Goal: Communication & Community: Answer question/provide support

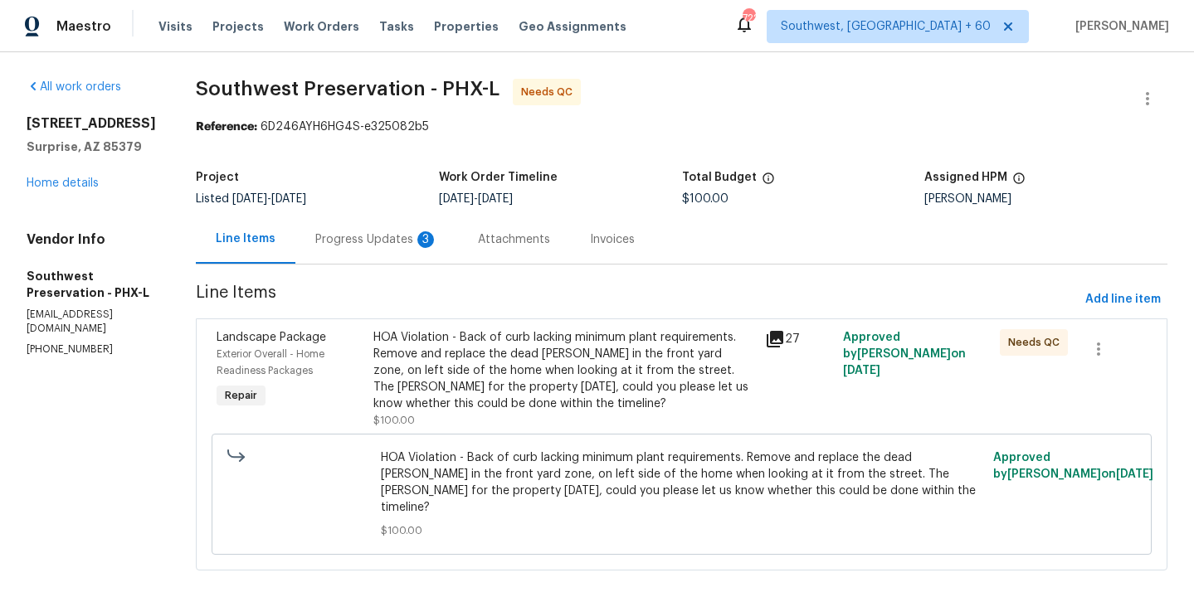
scroll to position [8, 0]
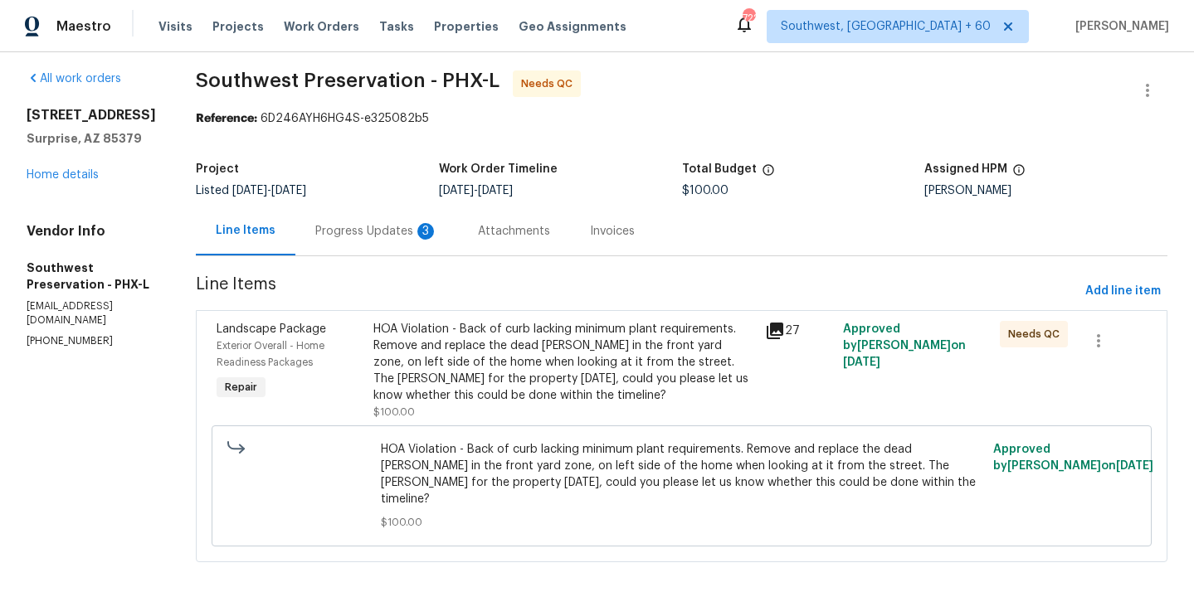
click at [622, 360] on div "HOA Violation - Back of curb lacking minimum plant requirements. Remove and rep…" at bounding box center [564, 362] width 382 height 83
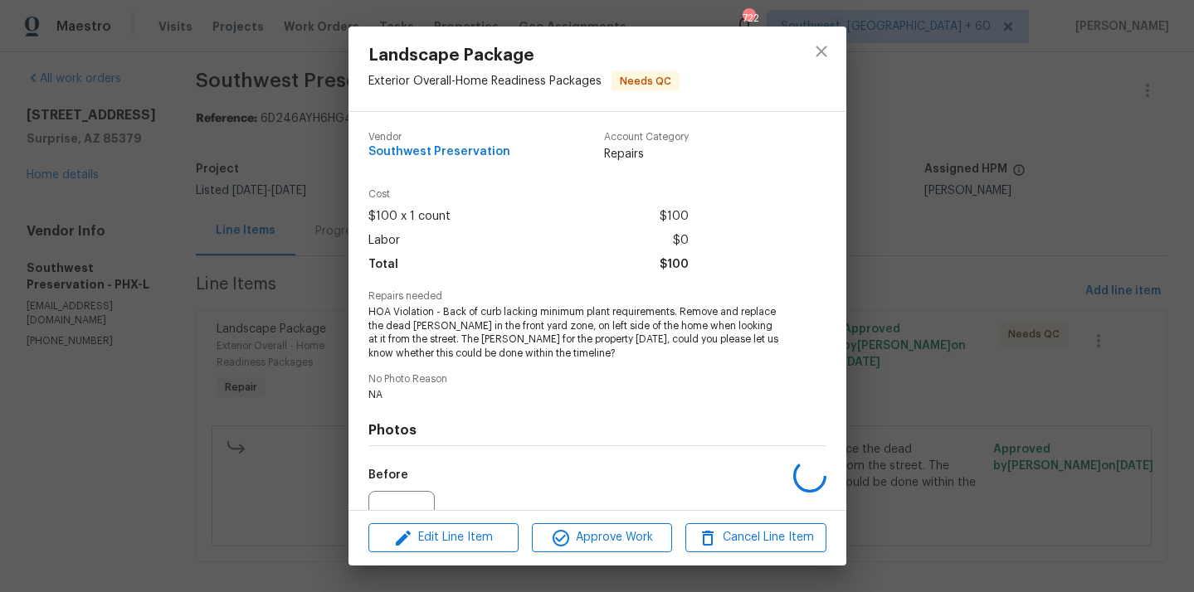
scroll to position [172, 0]
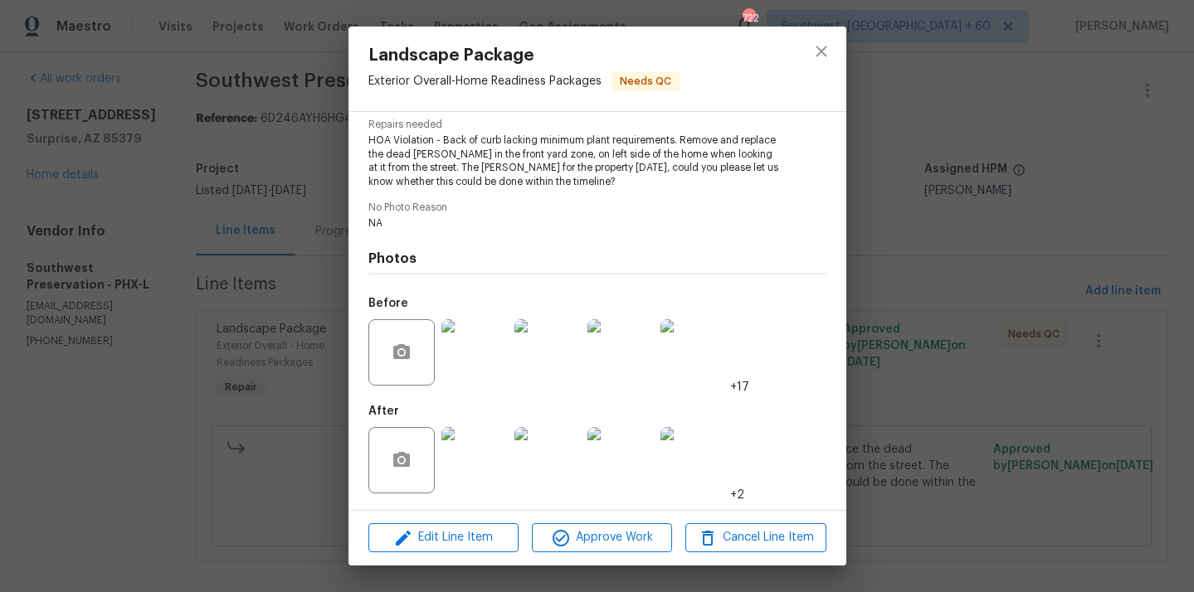
click at [479, 484] on img at bounding box center [474, 460] width 66 height 66
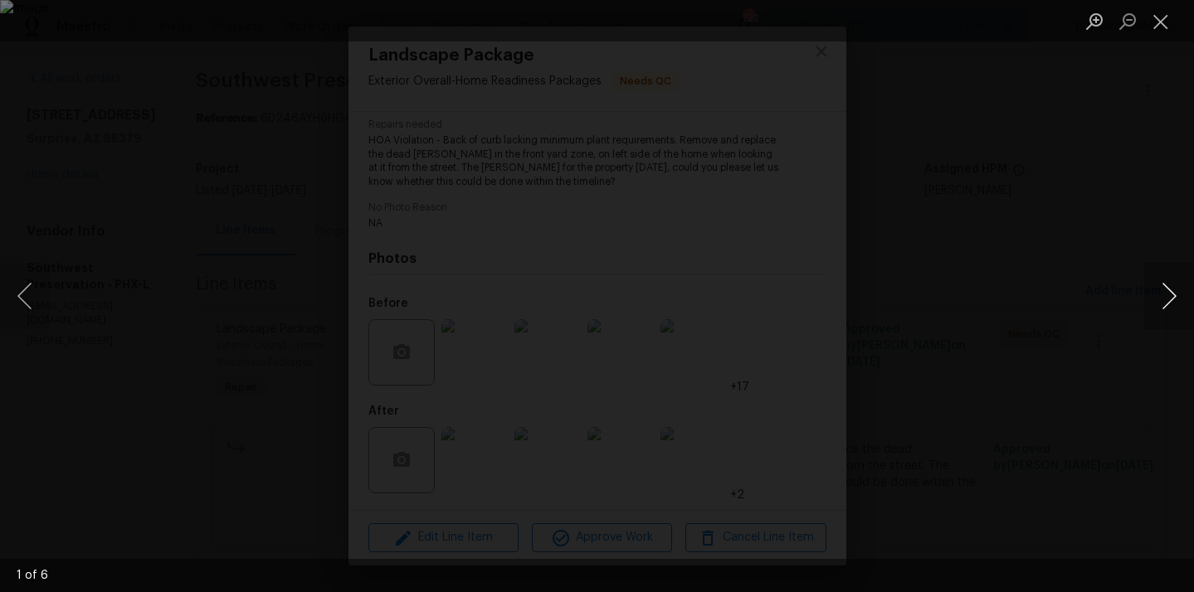
click at [1157, 299] on button "Next image" at bounding box center [1169, 296] width 50 height 66
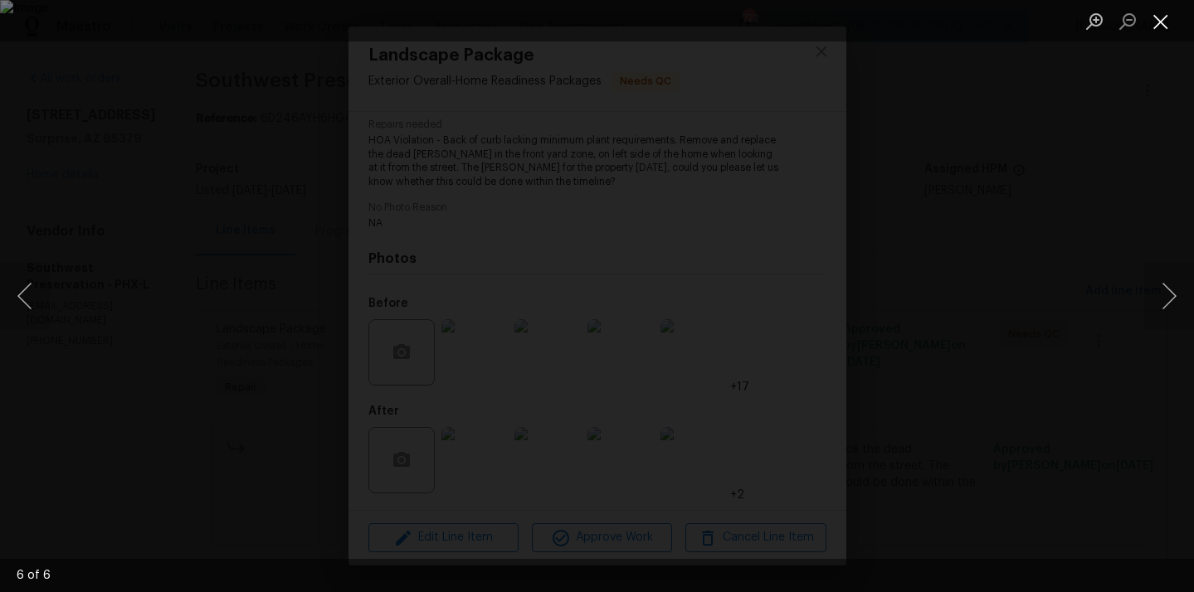
click at [1168, 20] on button "Close lightbox" at bounding box center [1160, 21] width 33 height 29
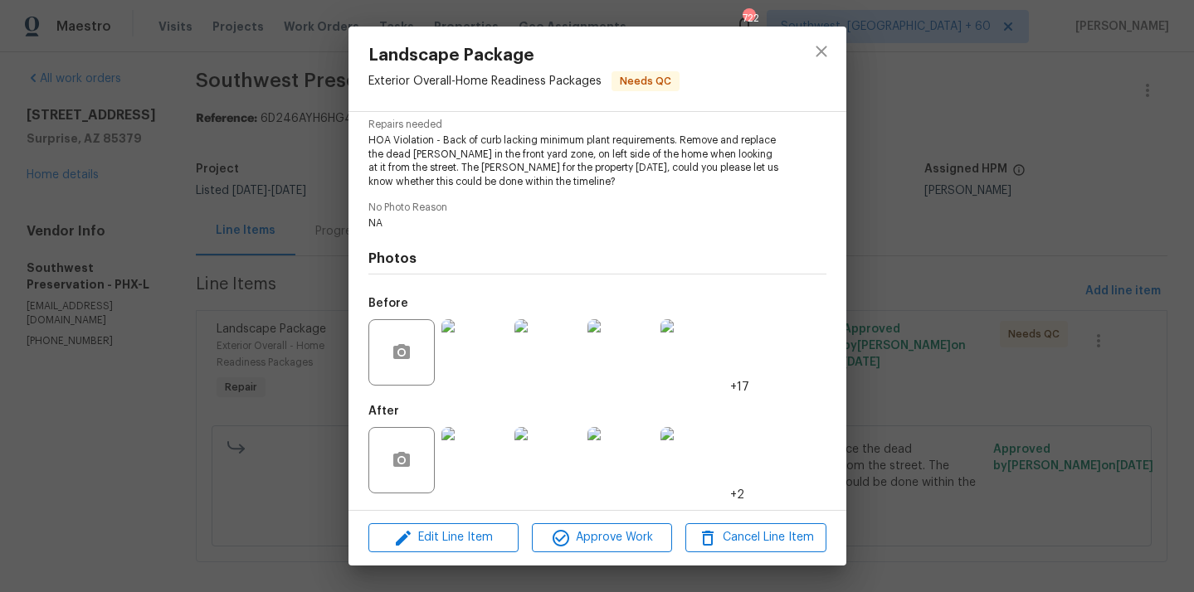
click at [474, 341] on img at bounding box center [474, 352] width 66 height 66
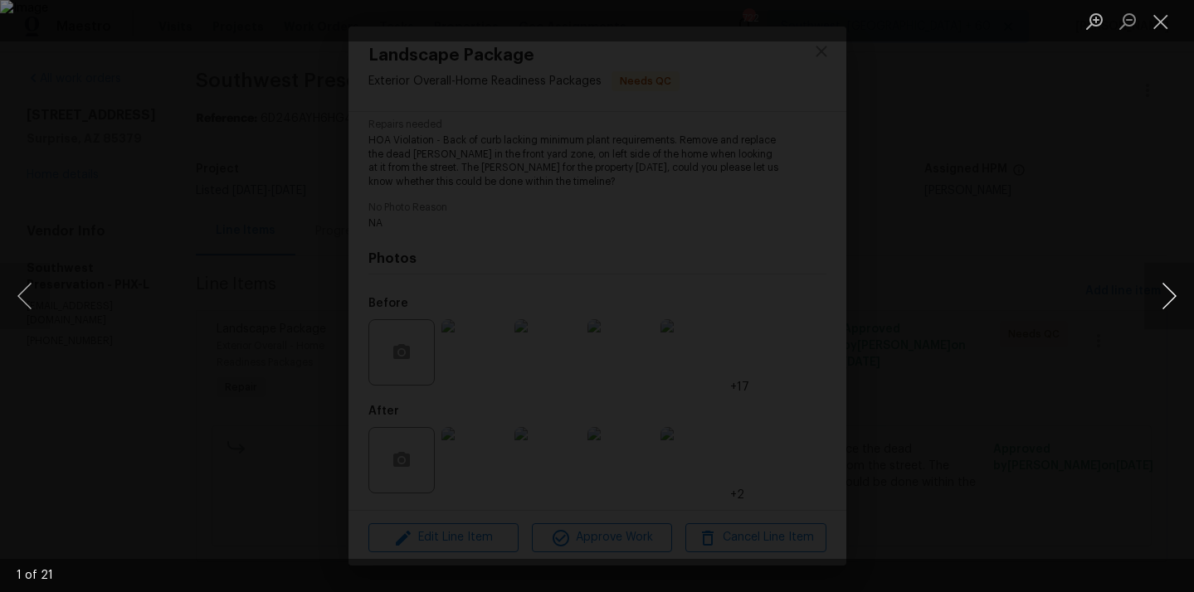
click at [1166, 294] on button "Next image" at bounding box center [1169, 296] width 50 height 66
click at [1162, 291] on button "Next image" at bounding box center [1169, 296] width 50 height 66
click at [1159, 296] on button "Next image" at bounding box center [1169, 296] width 50 height 66
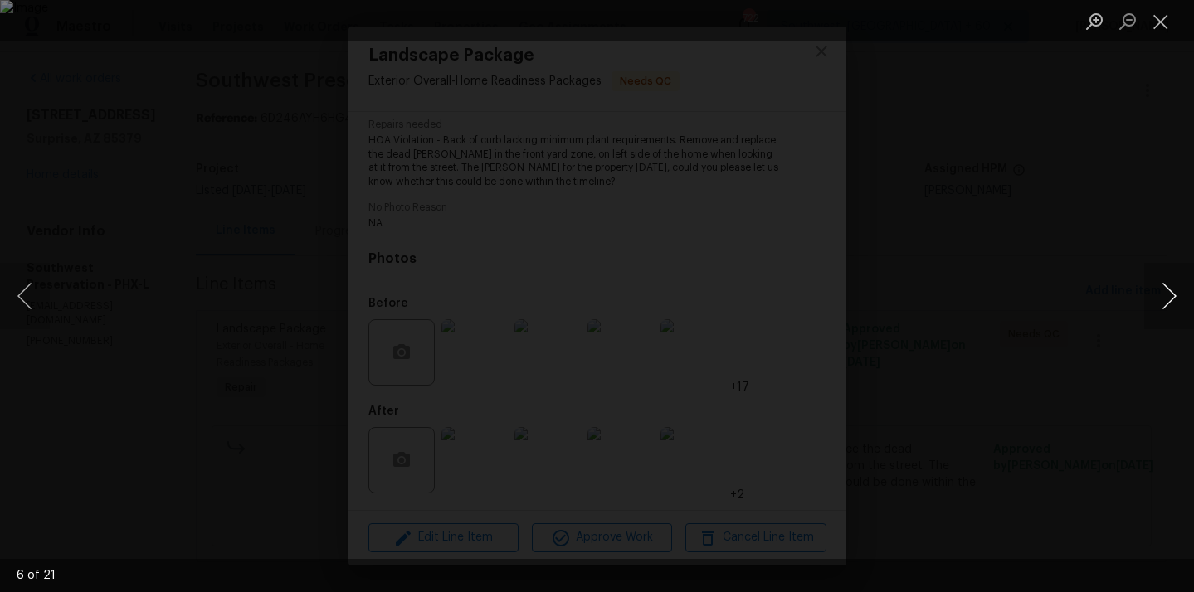
click at [1159, 296] on button "Next image" at bounding box center [1169, 296] width 50 height 66
click at [1153, 24] on button "Close lightbox" at bounding box center [1160, 21] width 33 height 29
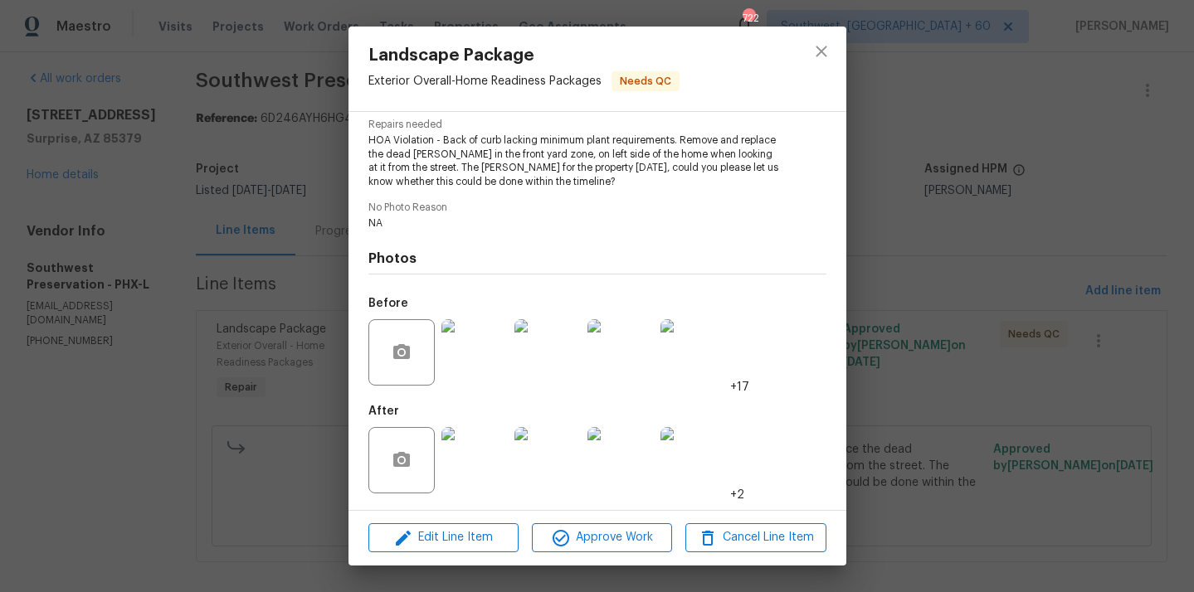
click at [477, 462] on img at bounding box center [474, 460] width 66 height 66
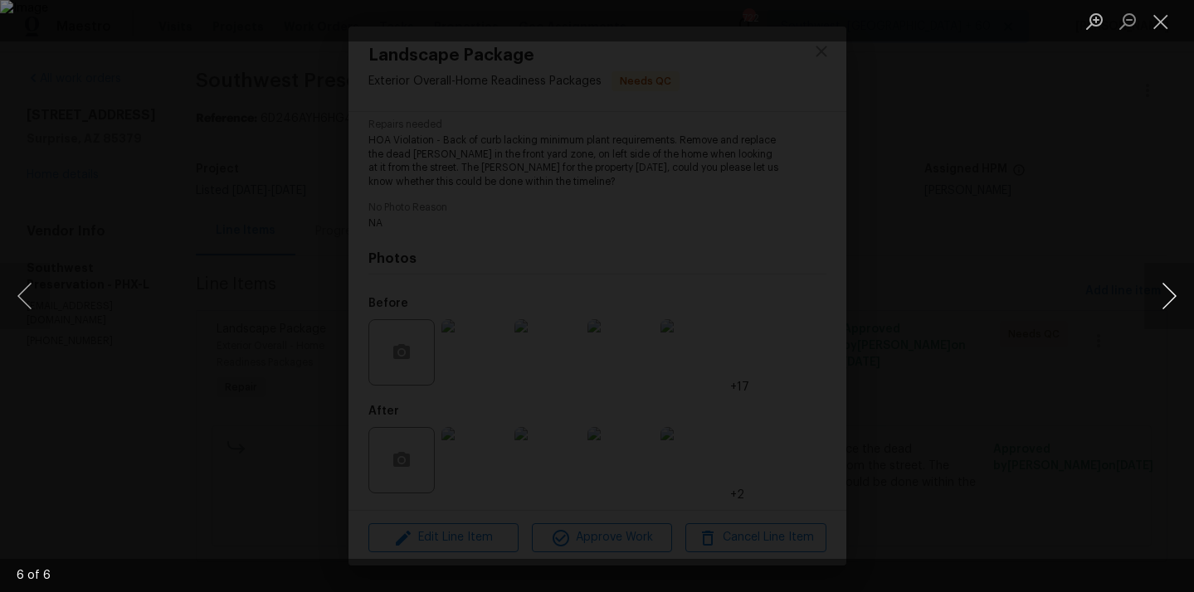
click at [1163, 285] on button "Next image" at bounding box center [1169, 296] width 50 height 66
click at [1171, 294] on button "Next image" at bounding box center [1169, 296] width 50 height 66
click at [1171, 293] on button "Next image" at bounding box center [1169, 296] width 50 height 66
click at [1160, 289] on button "Next image" at bounding box center [1169, 296] width 50 height 66
click at [1178, 303] on button "Next image" at bounding box center [1169, 296] width 50 height 66
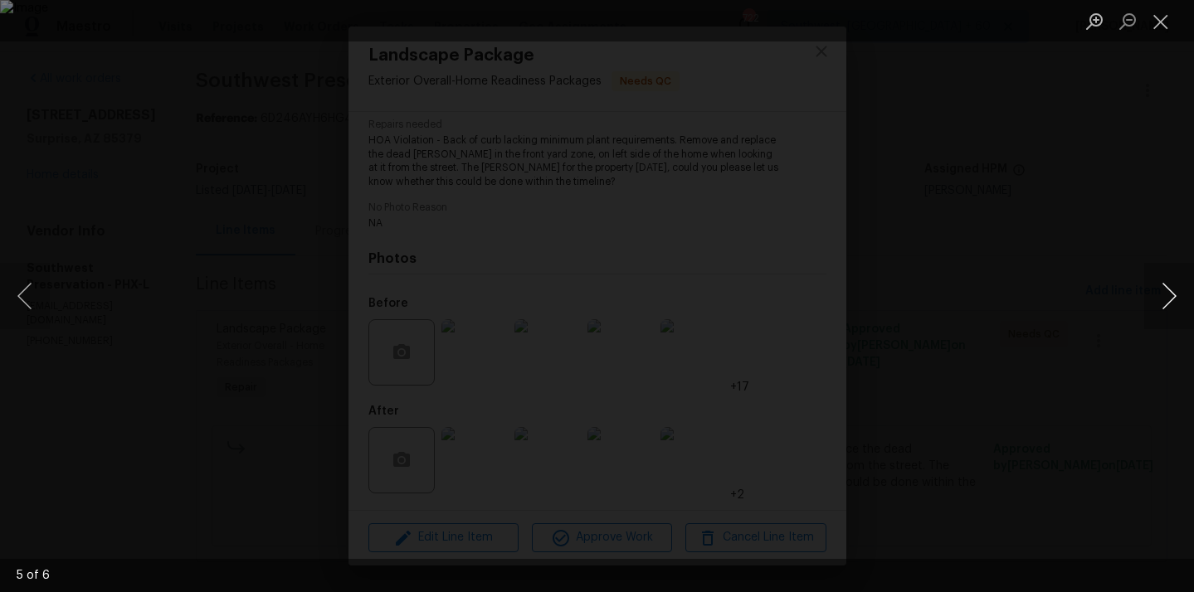
click at [1178, 303] on button "Next image" at bounding box center [1169, 296] width 50 height 66
click at [1153, 33] on button "Close lightbox" at bounding box center [1160, 21] width 33 height 29
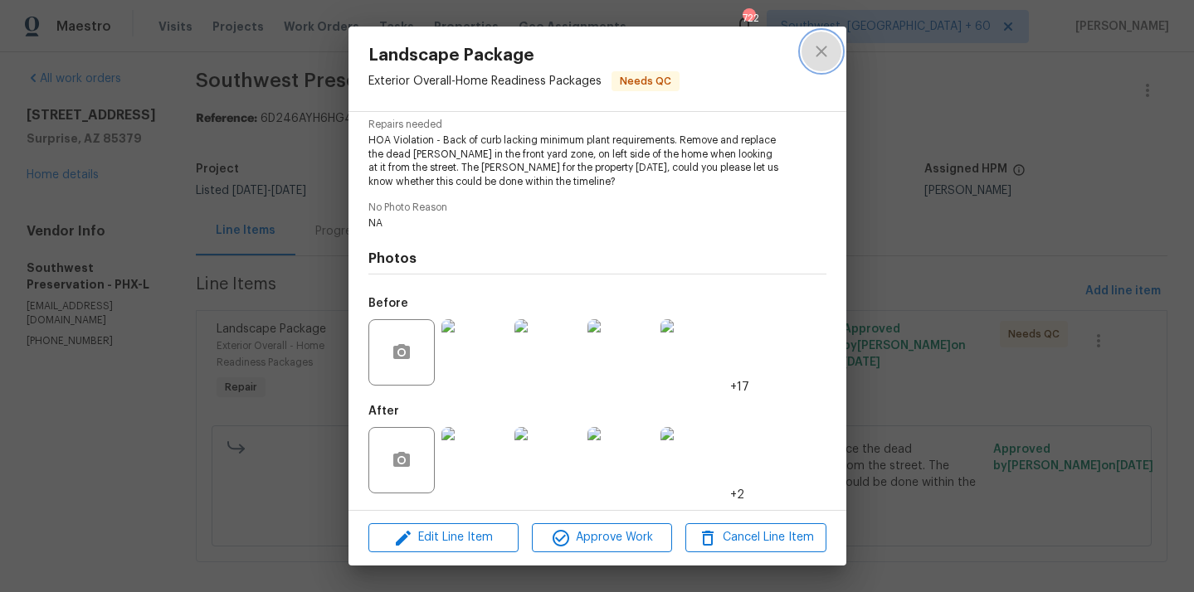
click at [812, 68] on button "close" at bounding box center [821, 52] width 40 height 40
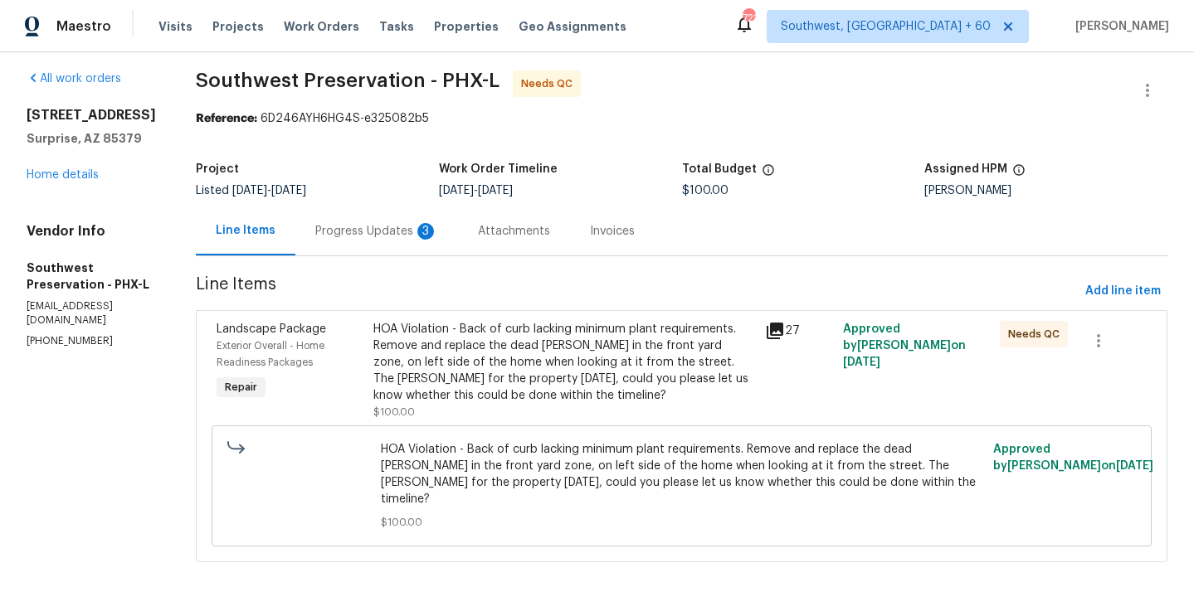
click at [348, 226] on div "Progress Updates 3" at bounding box center [376, 231] width 123 height 17
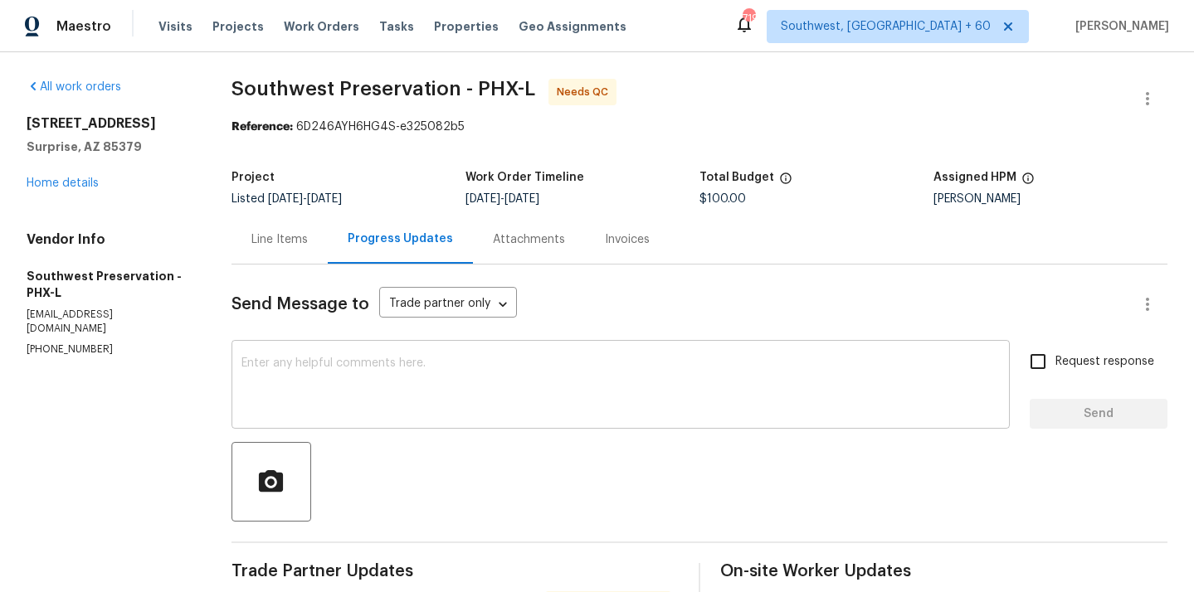
click at [397, 359] on textarea at bounding box center [620, 387] width 758 height 58
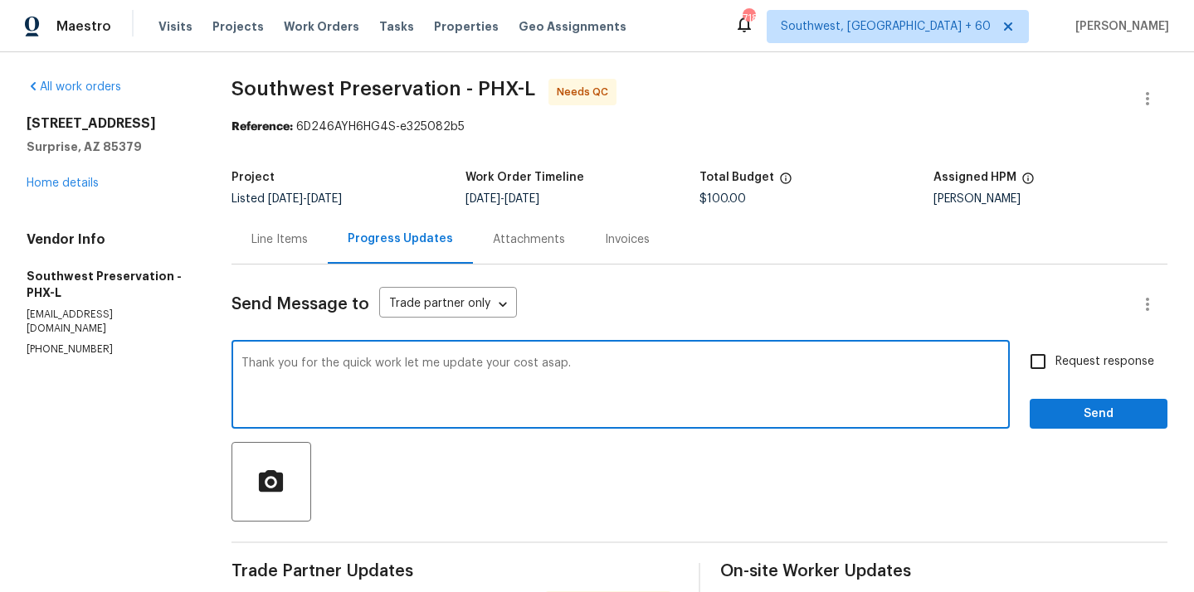
type textarea "Thank you for the quick work let me update your cost asap."
click at [1035, 360] on input "Request response" at bounding box center [1037, 361] width 35 height 35
checkbox input "true"
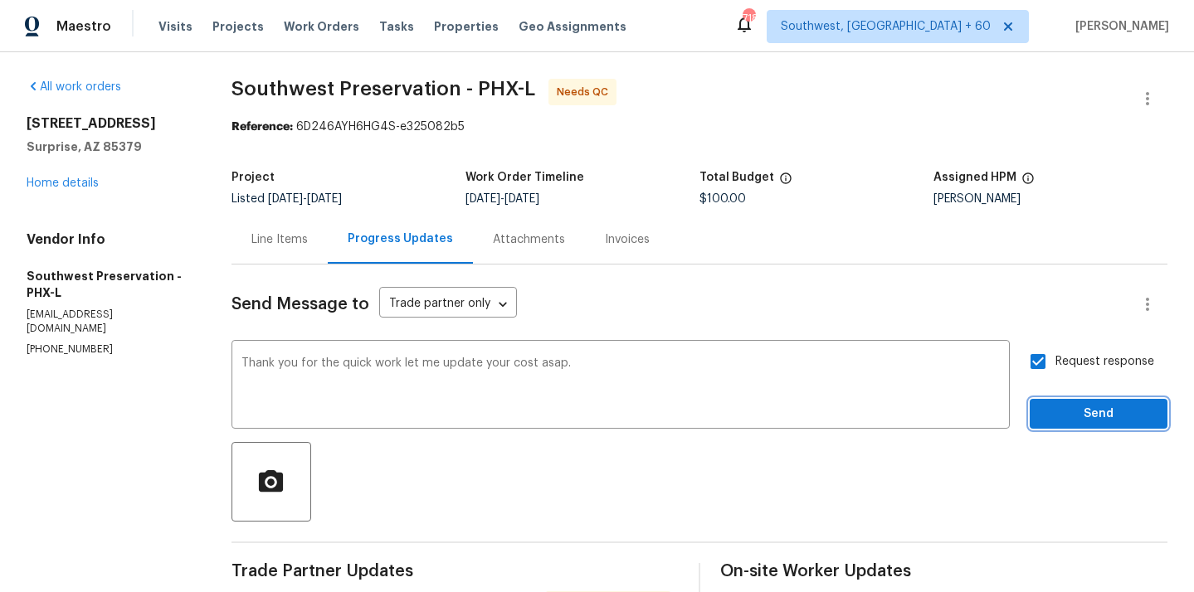
click at [1075, 418] on span "Send" at bounding box center [1098, 414] width 111 height 21
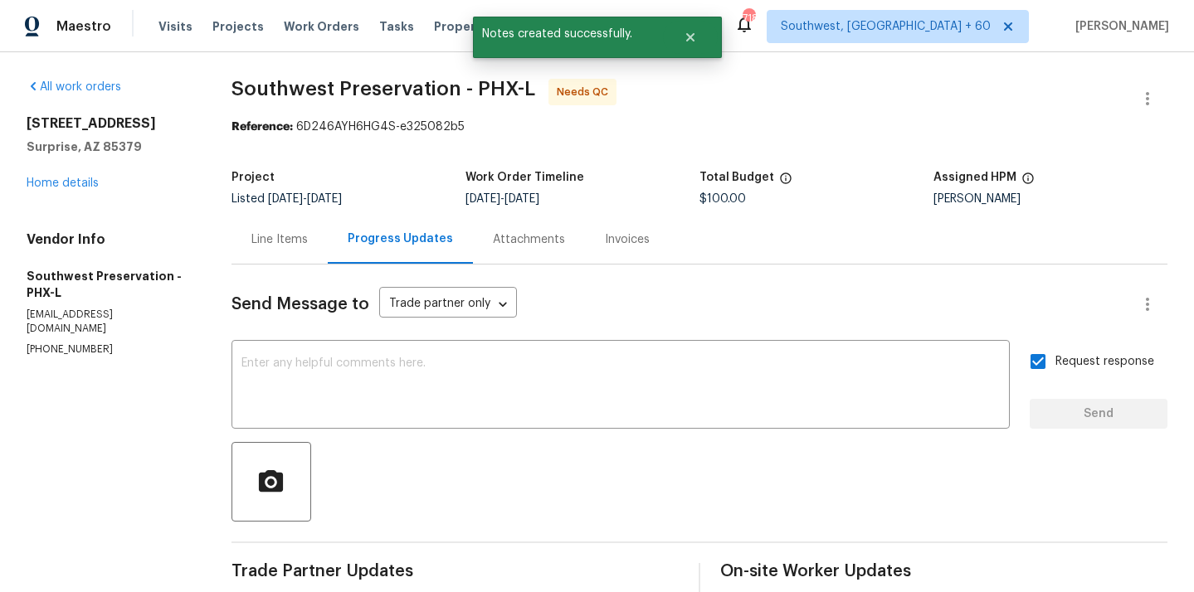
click at [281, 256] on div "Line Items" at bounding box center [279, 239] width 96 height 49
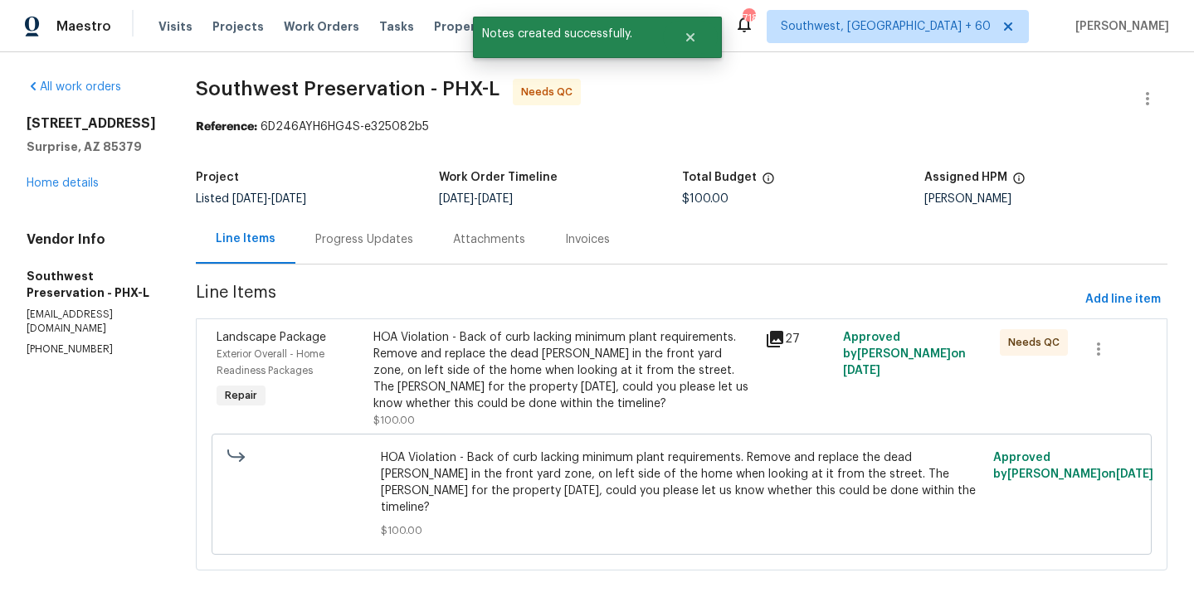
scroll to position [8, 0]
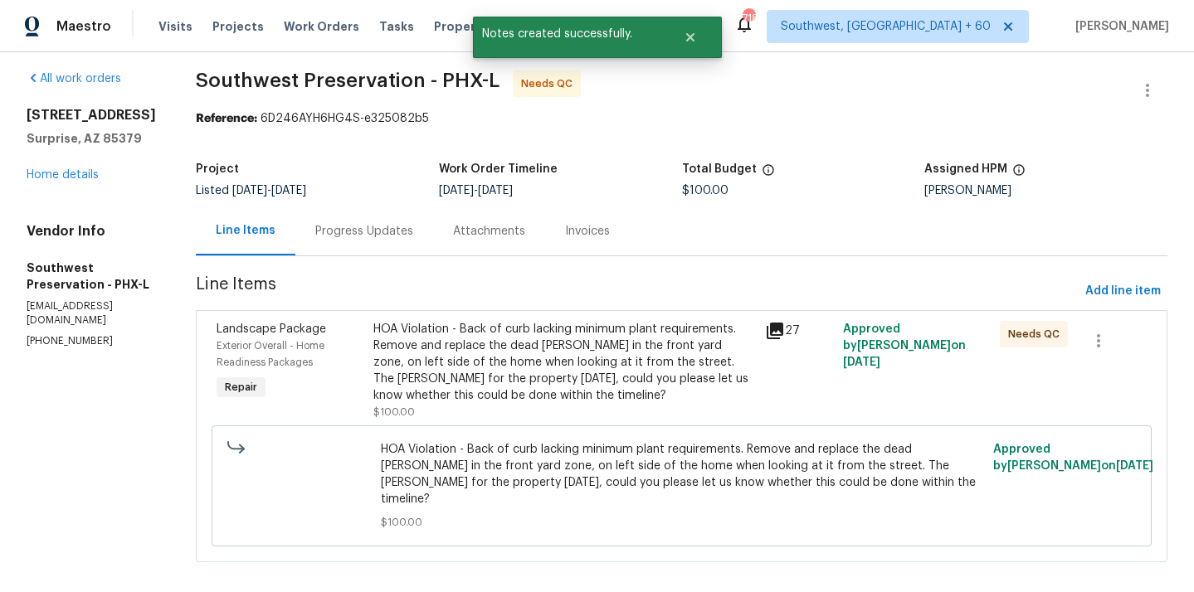
click at [566, 344] on div "HOA Violation - Back of curb lacking minimum plant requirements. Remove and rep…" at bounding box center [564, 362] width 382 height 83
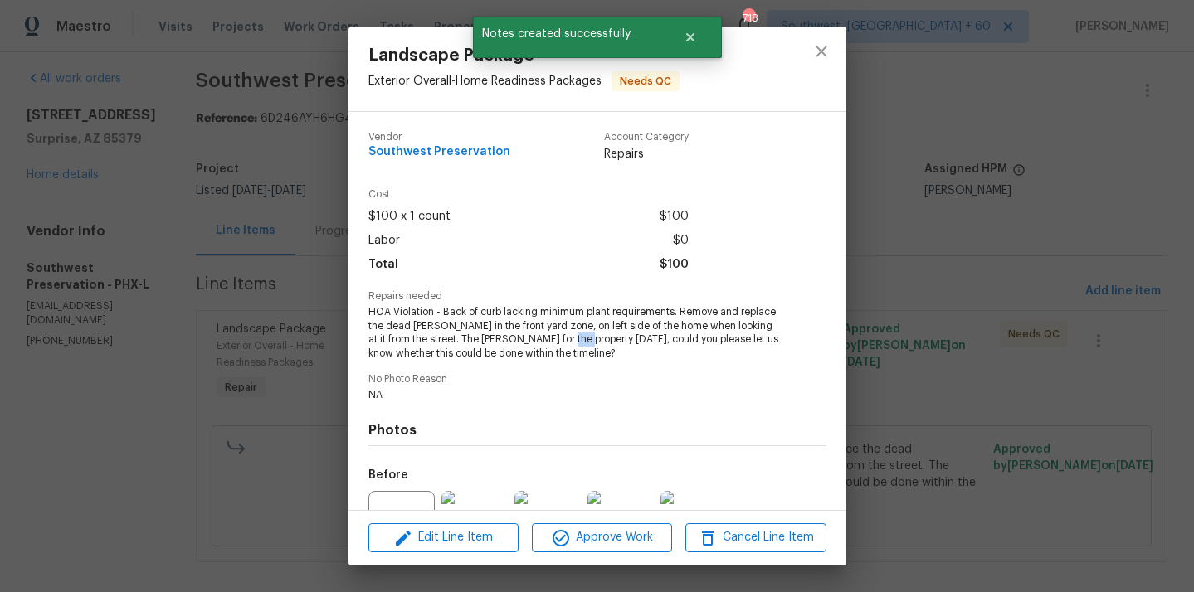
click at [566, 344] on span "HOA Violation - Back of curb lacking minimum plant requirements. Remove and rep…" at bounding box center [574, 333] width 412 height 56
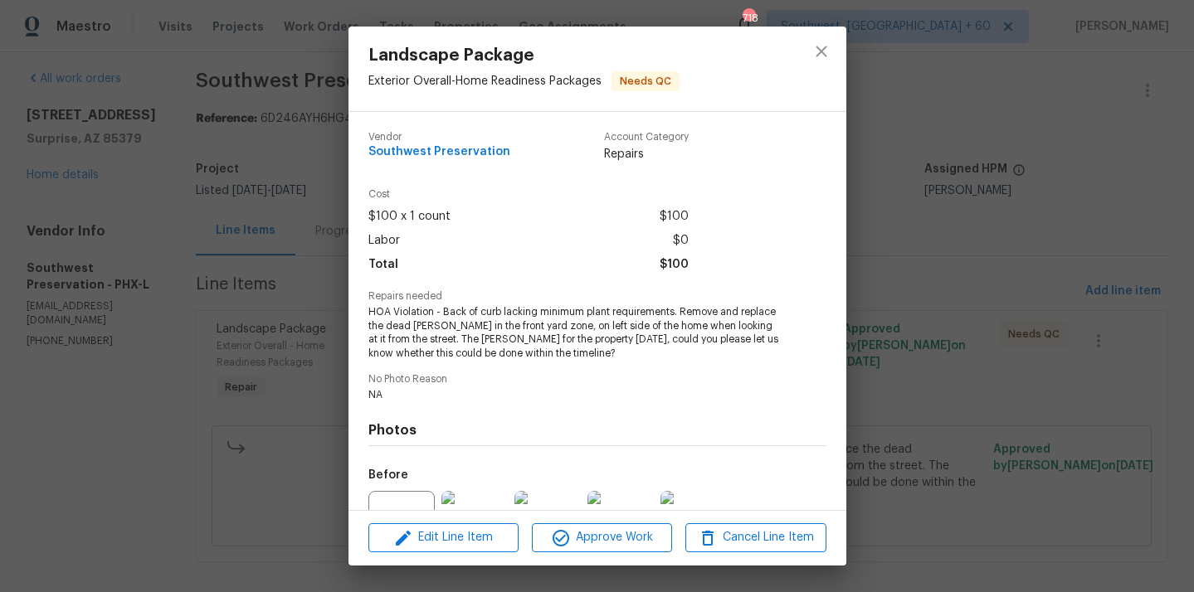
click at [649, 371] on div "Vendor Southwest Preservation Account Category Repairs Cost $100 x 1 count $100…" at bounding box center [597, 397] width 458 height 557
click at [823, 42] on icon "close" at bounding box center [821, 51] width 20 height 20
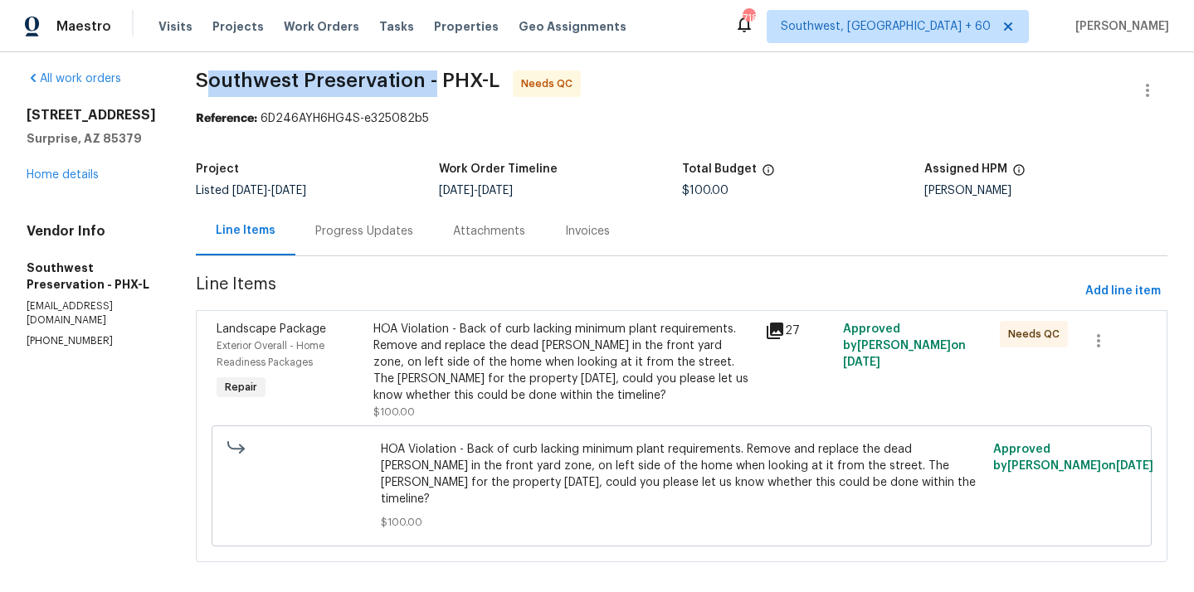
drag, startPoint x: 188, startPoint y: 85, endPoint x: 419, endPoint y: 85, distance: 230.6
click at [419, 85] on span "Southwest Preservation - PHX-L" at bounding box center [348, 81] width 304 height 20
click at [454, 88] on span "Southwest Preservation - PHX-L" at bounding box center [348, 81] width 304 height 20
click at [613, 354] on div "HOA Violation - Back of curb lacking minimum plant requirements. Remove and rep…" at bounding box center [564, 362] width 382 height 83
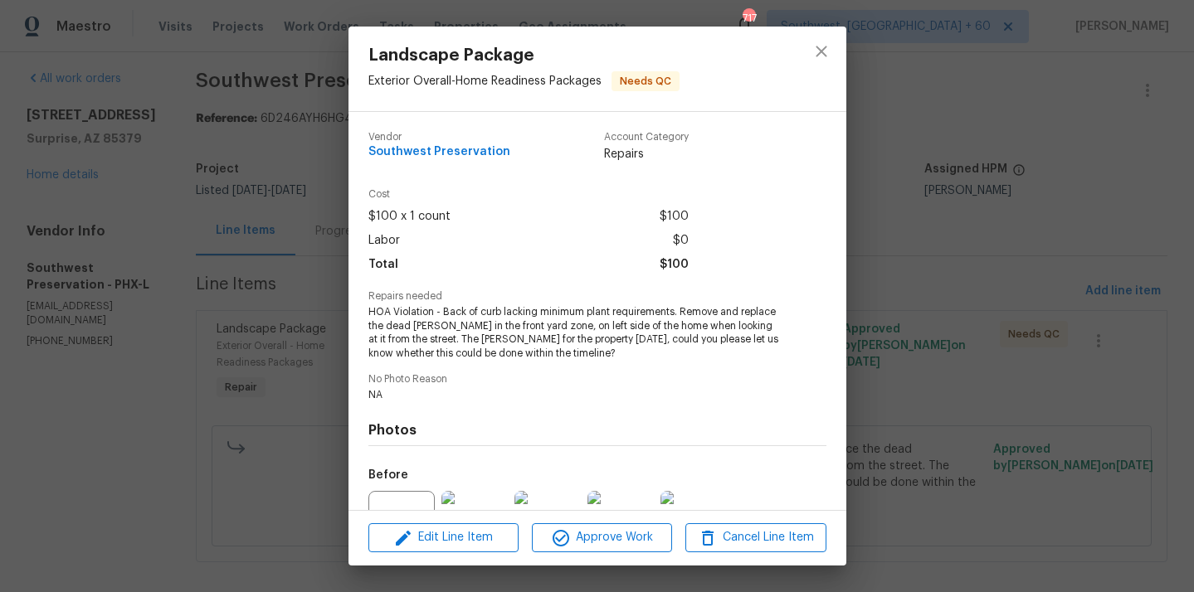
scroll to position [172, 0]
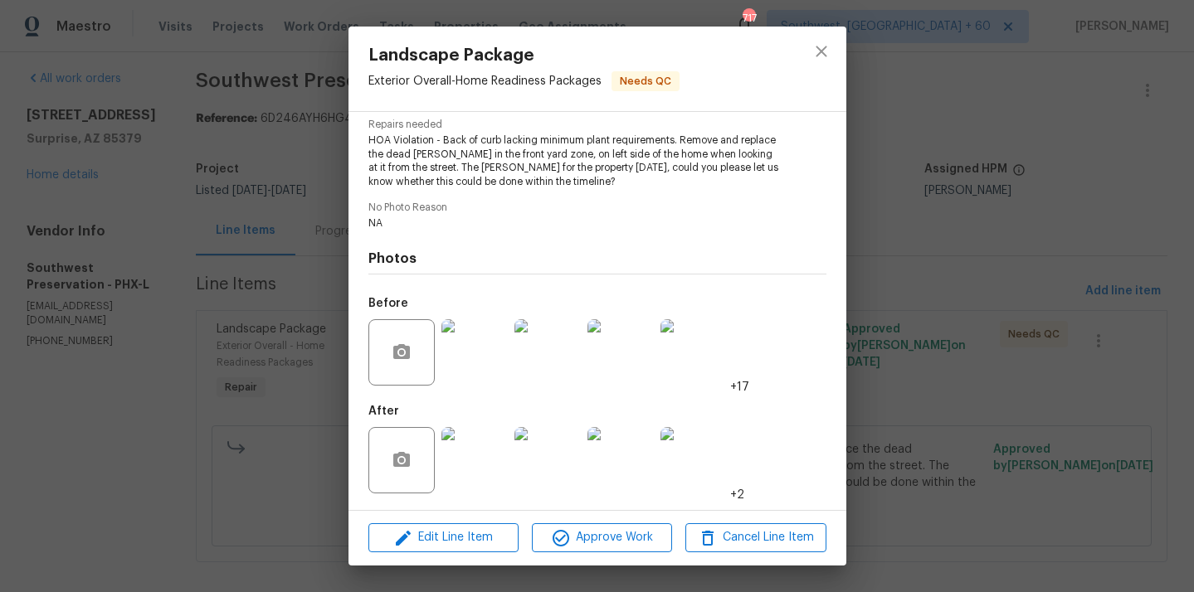
click at [466, 447] on img at bounding box center [474, 460] width 66 height 66
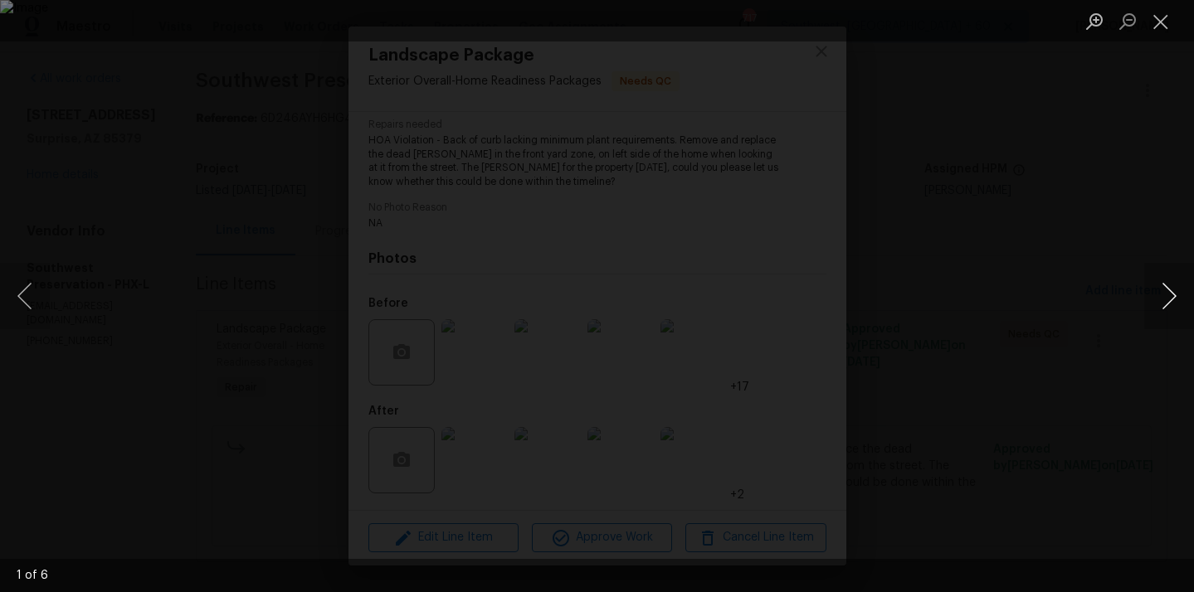
click at [1160, 305] on button "Next image" at bounding box center [1169, 296] width 50 height 66
click at [1164, 257] on div "Lightbox" at bounding box center [597, 296] width 1194 height 592
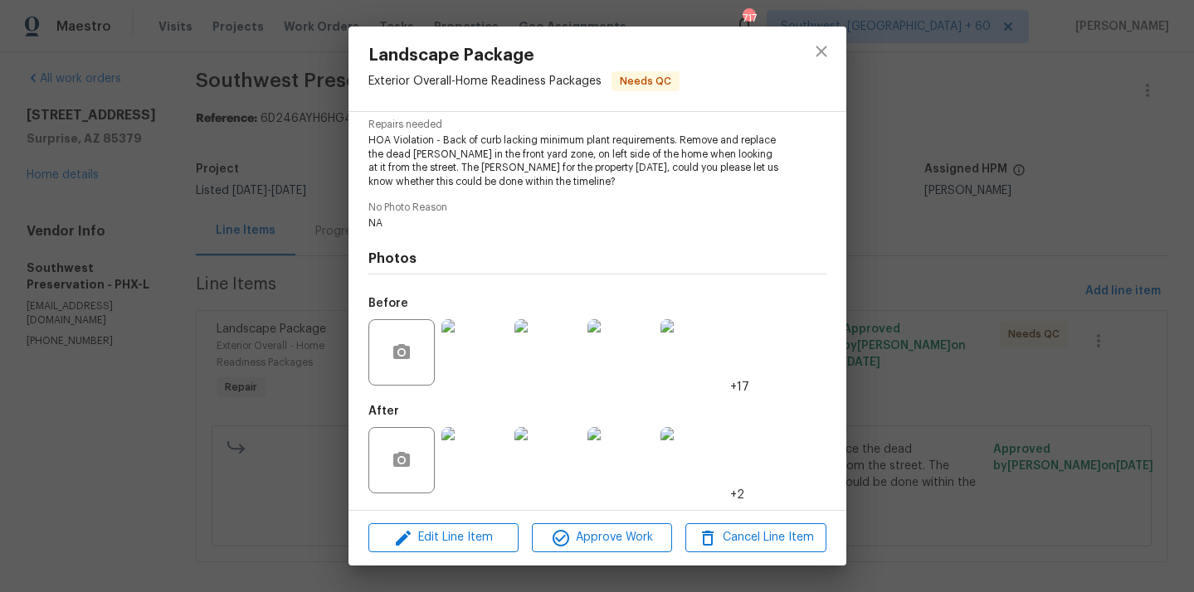
click at [557, 462] on img at bounding box center [547, 460] width 66 height 66
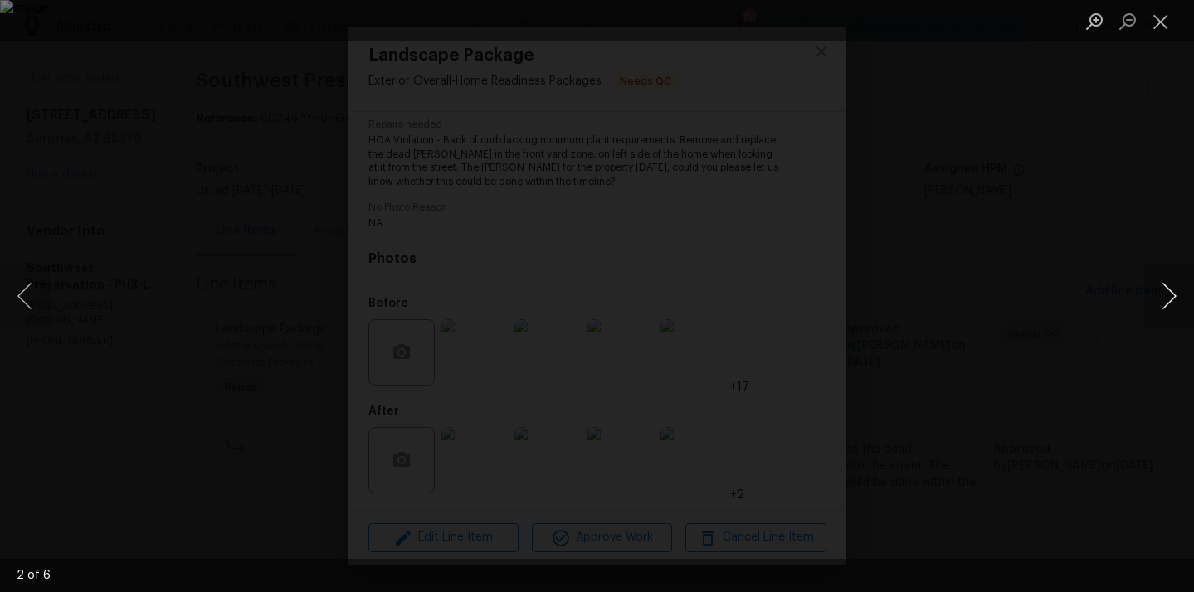
click at [1168, 297] on button "Next image" at bounding box center [1169, 296] width 50 height 66
click at [1150, 293] on button "Next image" at bounding box center [1169, 296] width 50 height 66
click at [1171, 298] on button "Next image" at bounding box center [1169, 296] width 50 height 66
click at [1170, 290] on button "Next image" at bounding box center [1169, 296] width 50 height 66
click at [1150, 23] on button "Close lightbox" at bounding box center [1160, 21] width 33 height 29
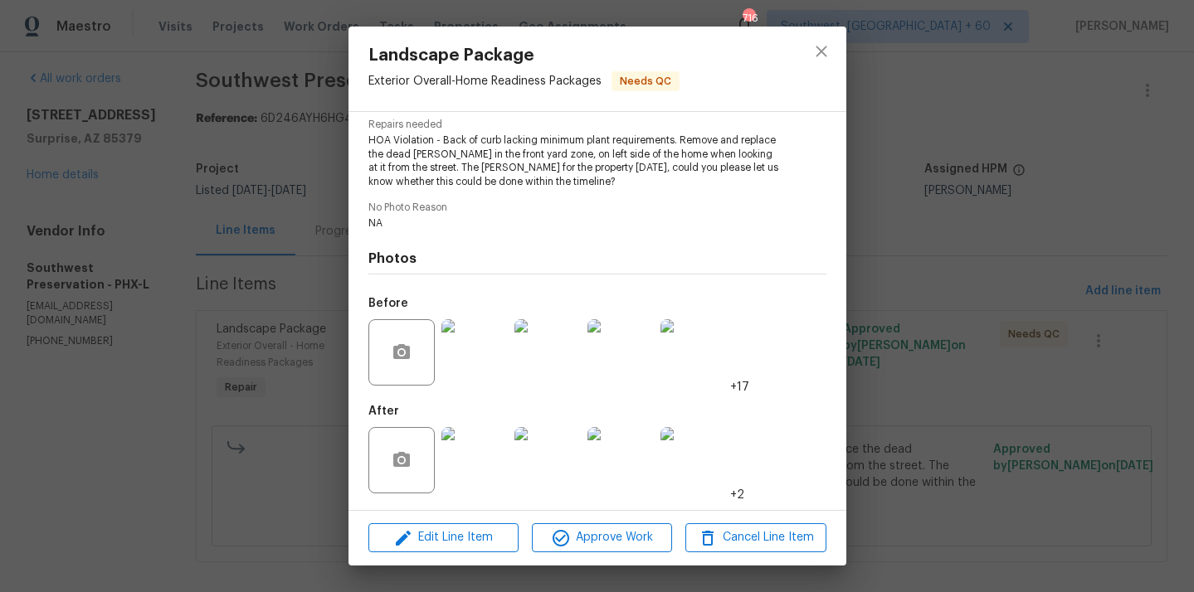
click at [461, 350] on img at bounding box center [474, 352] width 66 height 66
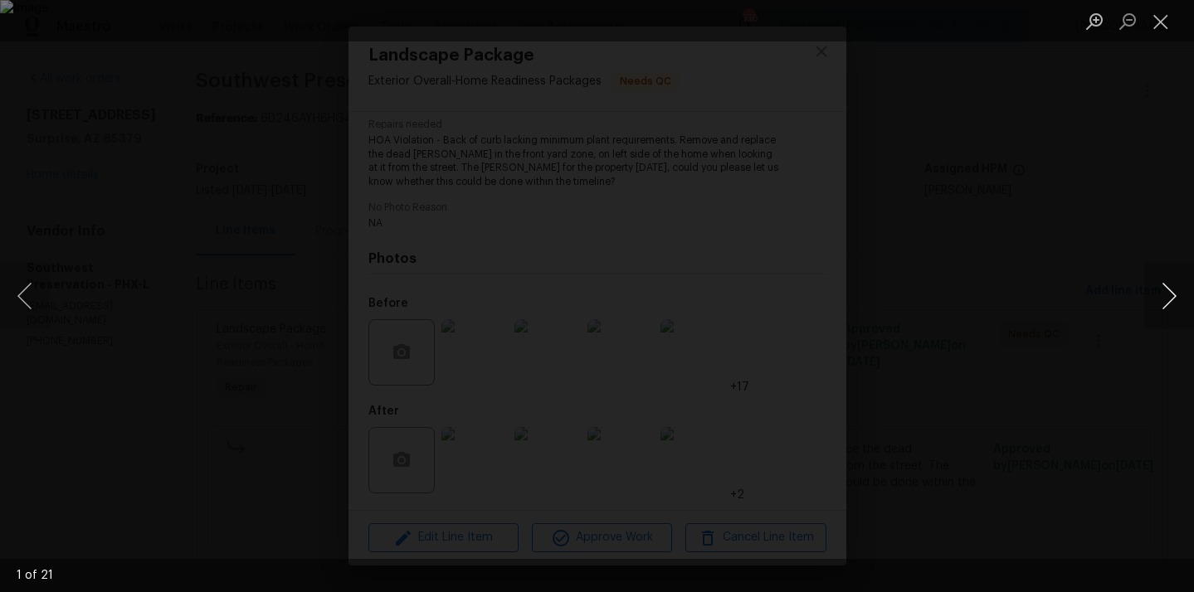
click at [1166, 308] on button "Next image" at bounding box center [1169, 296] width 50 height 66
click at [1166, 309] on button "Next image" at bounding box center [1169, 296] width 50 height 66
click at [1164, 309] on button "Next image" at bounding box center [1169, 296] width 50 height 66
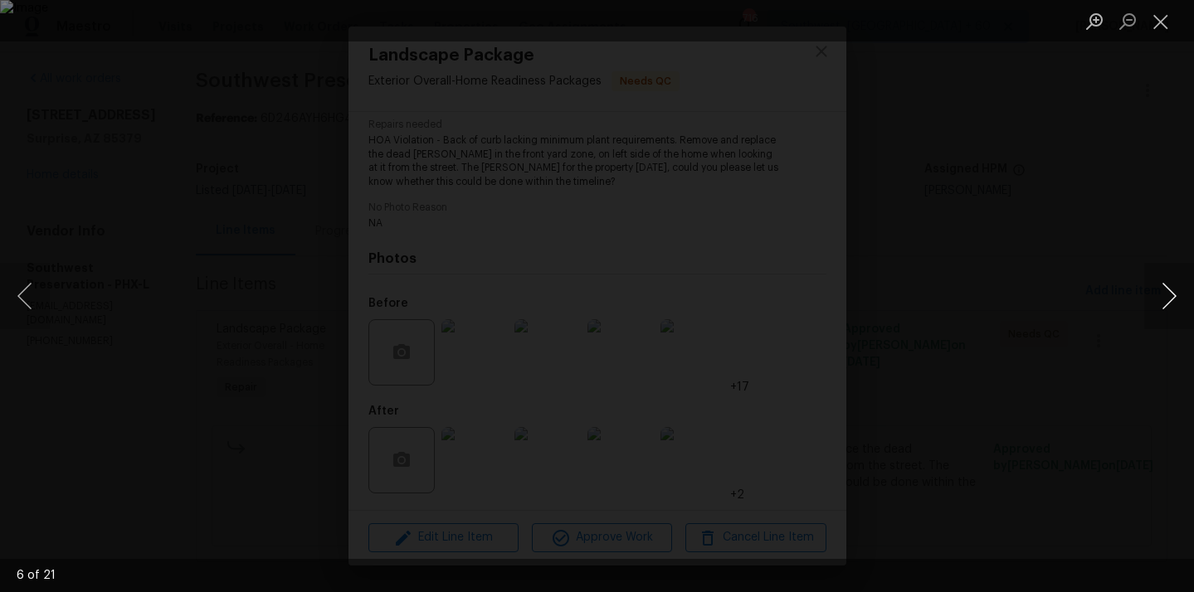
click at [1164, 309] on button "Next image" at bounding box center [1169, 296] width 50 height 66
click at [1164, 308] on button "Next image" at bounding box center [1169, 296] width 50 height 66
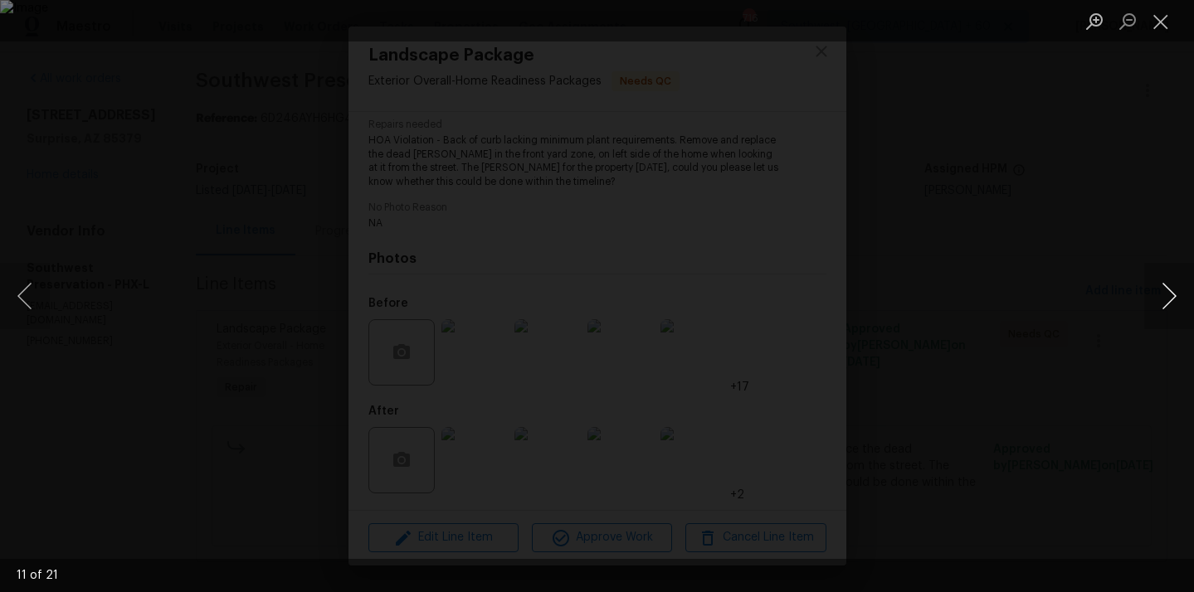
click at [1164, 308] on button "Next image" at bounding box center [1169, 296] width 50 height 66
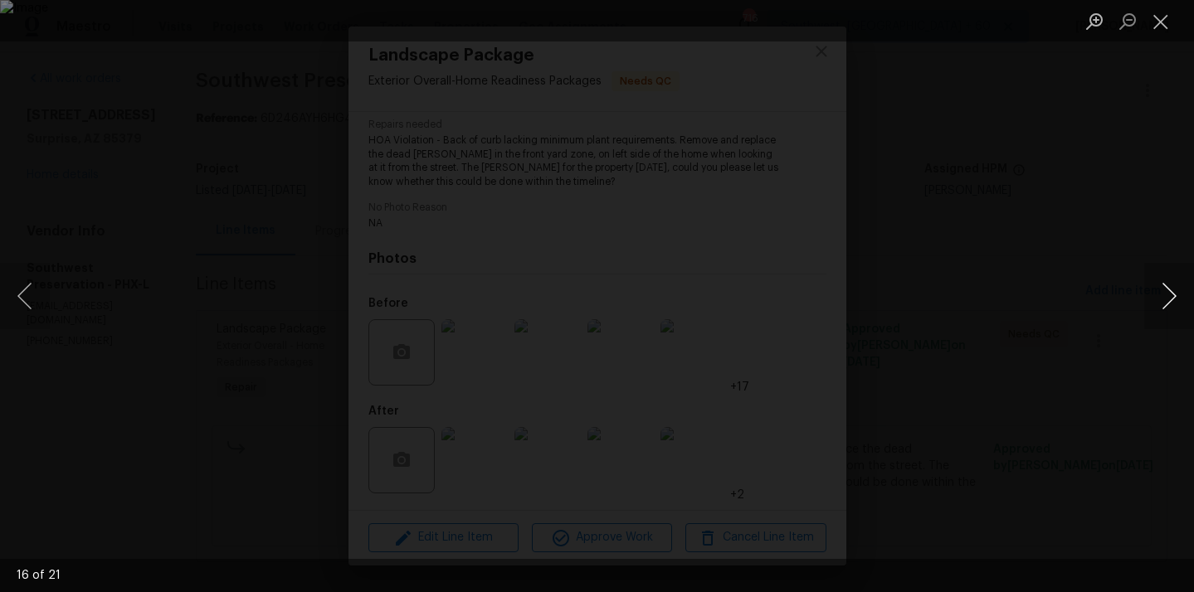
click at [1164, 308] on button "Next image" at bounding box center [1169, 296] width 50 height 66
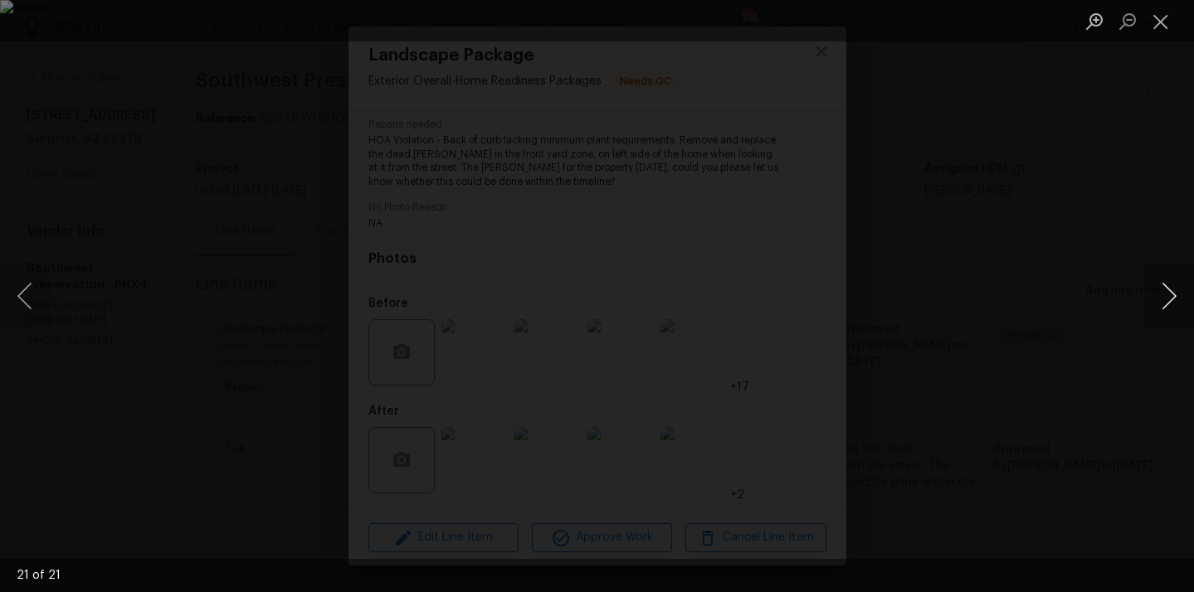
click at [1164, 308] on button "Next image" at bounding box center [1169, 296] width 50 height 66
click at [1160, 26] on button "Close lightbox" at bounding box center [1160, 21] width 33 height 29
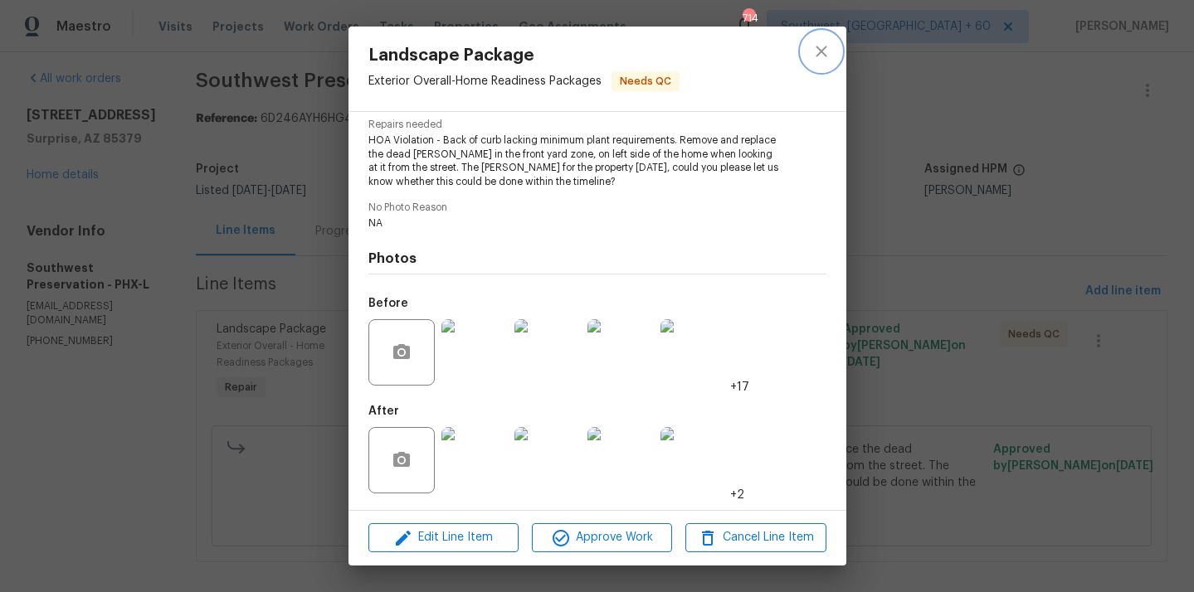
click at [824, 53] on icon "close" at bounding box center [821, 51] width 20 height 20
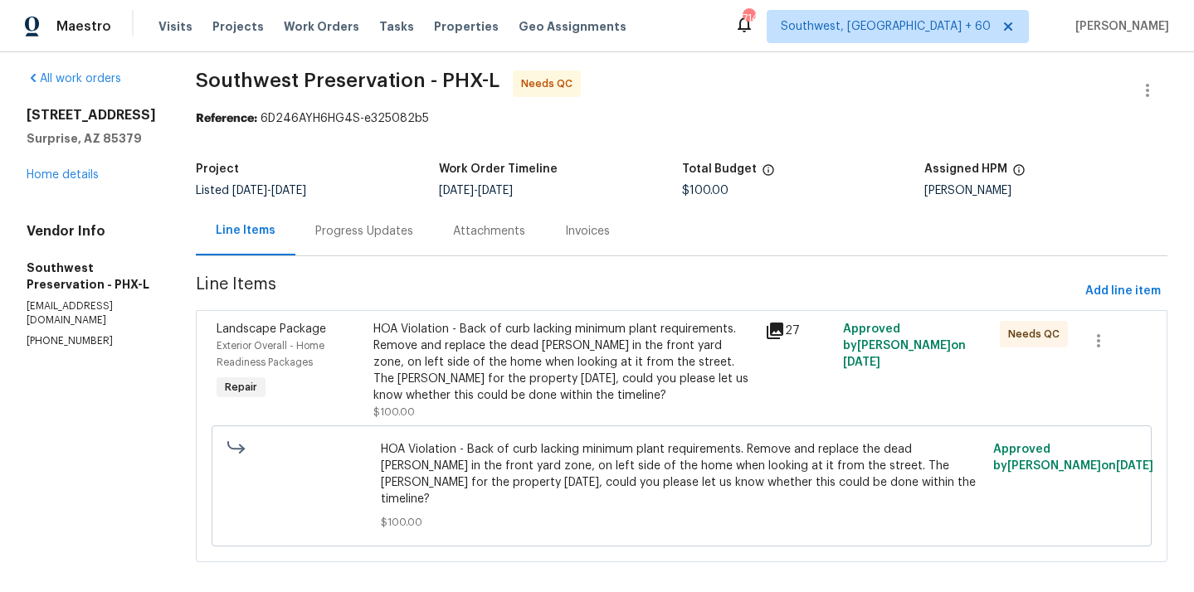
click at [362, 232] on div "Progress Updates" at bounding box center [364, 231] width 98 height 17
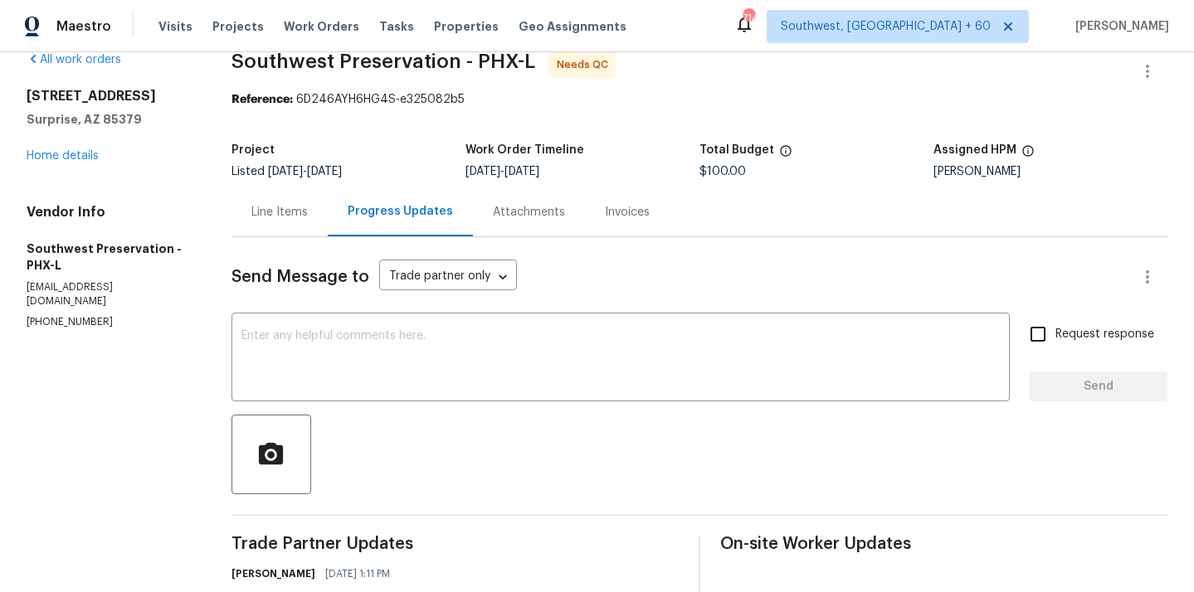
scroll to position [324, 0]
